Goal: Information Seeking & Learning: Learn about a topic

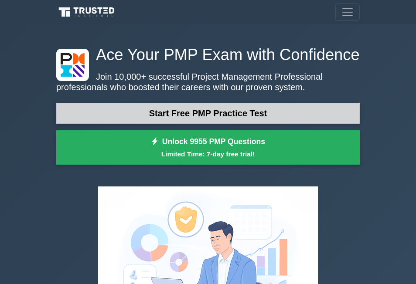
click at [218, 115] on link "Start Free PMP Practice Test" at bounding box center [208, 113] width 304 height 21
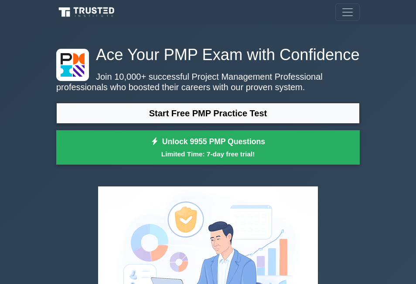
click at [171, 30] on div "Ace Your PMP Exam with Confidence Join 10,000+ successful Project Management Pr…" at bounding box center [208, 192] width 314 height 337
click at [171, 31] on div "Ace Your PMP Exam with Confidence Join 10,000+ successful Project Management Pr…" at bounding box center [208, 192] width 314 height 337
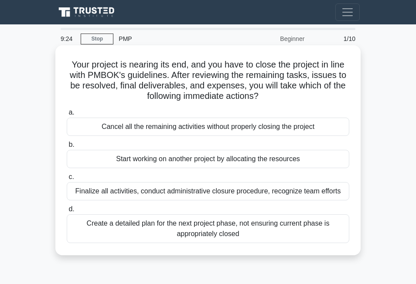
click at [189, 122] on div "Cancel all the remaining activities without properly closing the project" at bounding box center [208, 127] width 283 height 18
click at [67, 116] on input "a. Cancel all the remaining activities without properly closing the project" at bounding box center [67, 113] width 0 height 6
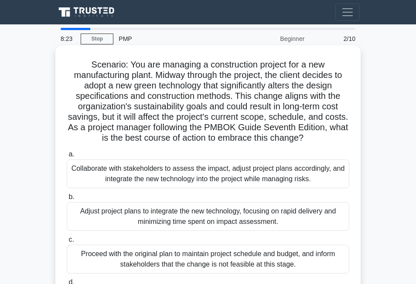
click at [190, 165] on div "Collaborate with stakeholders to assess the impact, adjust project plans accord…" at bounding box center [208, 174] width 283 height 29
click at [67, 157] on input "a. Collaborate with stakeholders to assess the impact, adjust project plans acc…" at bounding box center [67, 155] width 0 height 6
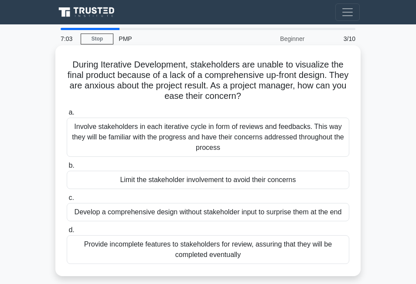
click at [175, 123] on div "Involve stakeholders in each iterative cycle in form of reviews and feedbacks. …" at bounding box center [208, 137] width 283 height 39
click at [67, 116] on input "a. Involve stakeholders in each iterative cycle in form of reviews and feedback…" at bounding box center [67, 113] width 0 height 6
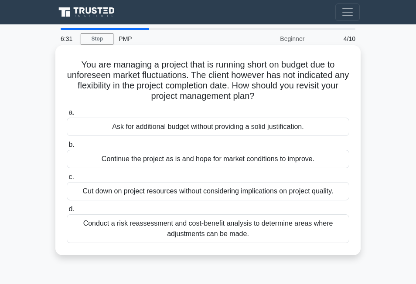
click at [189, 228] on div "Conduct a risk reassessment and cost-benefit analysis to determine areas where …" at bounding box center [208, 229] width 283 height 29
click at [67, 212] on input "d. Conduct a risk reassessment and cost-benefit analysis to determine areas whe…" at bounding box center [67, 210] width 0 height 6
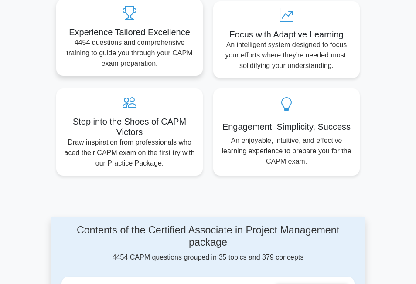
scroll to position [392, 0]
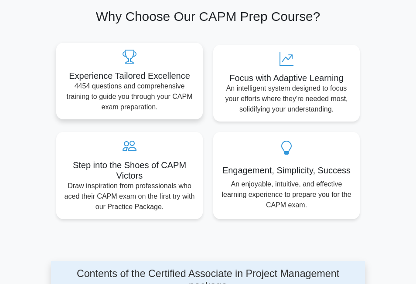
drag, startPoint x: 0, startPoint y: 0, endPoint x: 164, endPoint y: 86, distance: 185.5
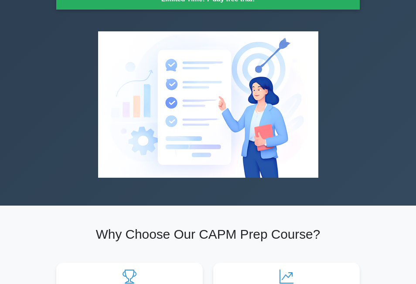
scroll to position [0, 0]
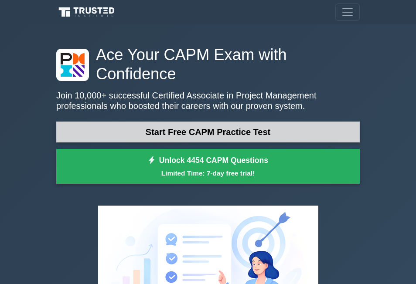
click at [194, 122] on link "Start Free CAPM Practice Test" at bounding box center [208, 132] width 304 height 21
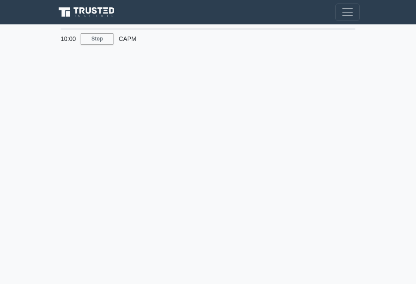
click at [194, 116] on div "10:00 Stop CAPM" at bounding box center [208, 246] width 314 height 436
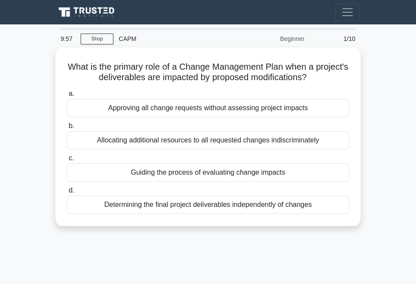
click at [194, 116] on div "a. Approving all change requests without assessing project impacts b. Allocatin…" at bounding box center [207, 151] width 293 height 129
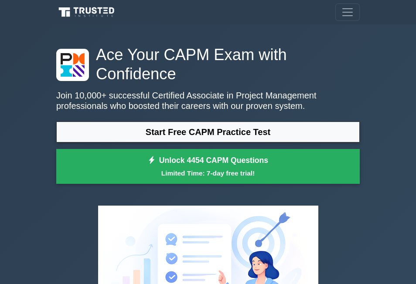
drag, startPoint x: 0, startPoint y: 0, endPoint x: 373, endPoint y: 66, distance: 379.1
click at [373, 66] on div "Ace Your CAPM Exam with Confidence Join 10,000+ successful Certified Associate …" at bounding box center [208, 202] width 416 height 356
drag, startPoint x: 373, startPoint y: 66, endPoint x: 17, endPoint y: 78, distance: 357.0
click at [17, 78] on div "Ace Your CAPM Exam with Confidence Join 10,000+ successful Certified Associate …" at bounding box center [208, 202] width 416 height 356
